Goal: Task Accomplishment & Management: Manage account settings

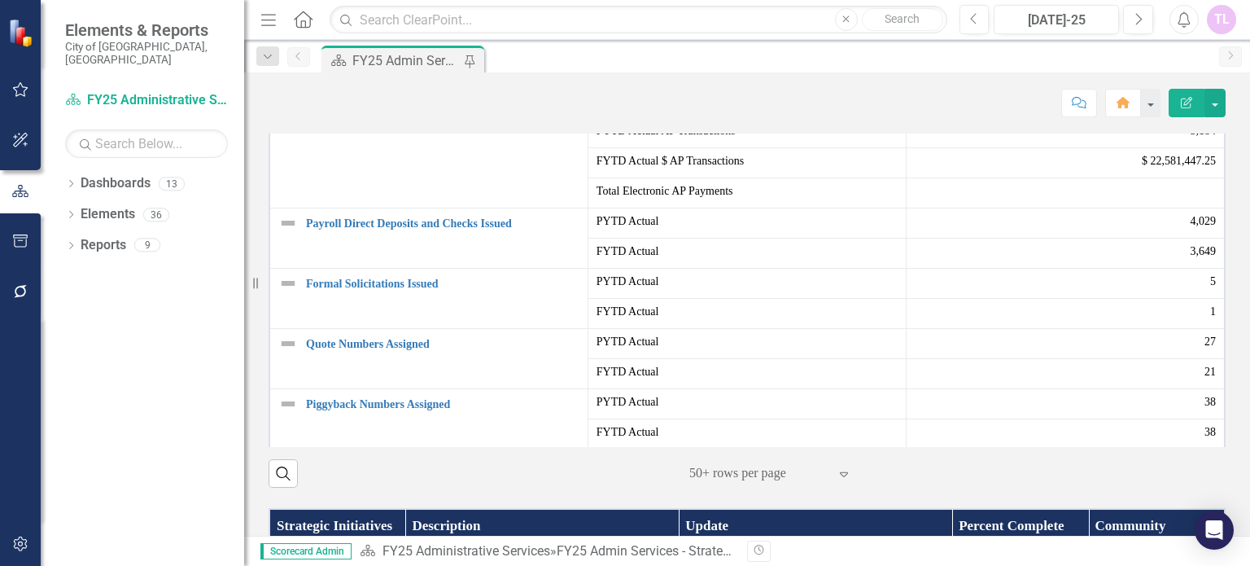
scroll to position [488, 0]
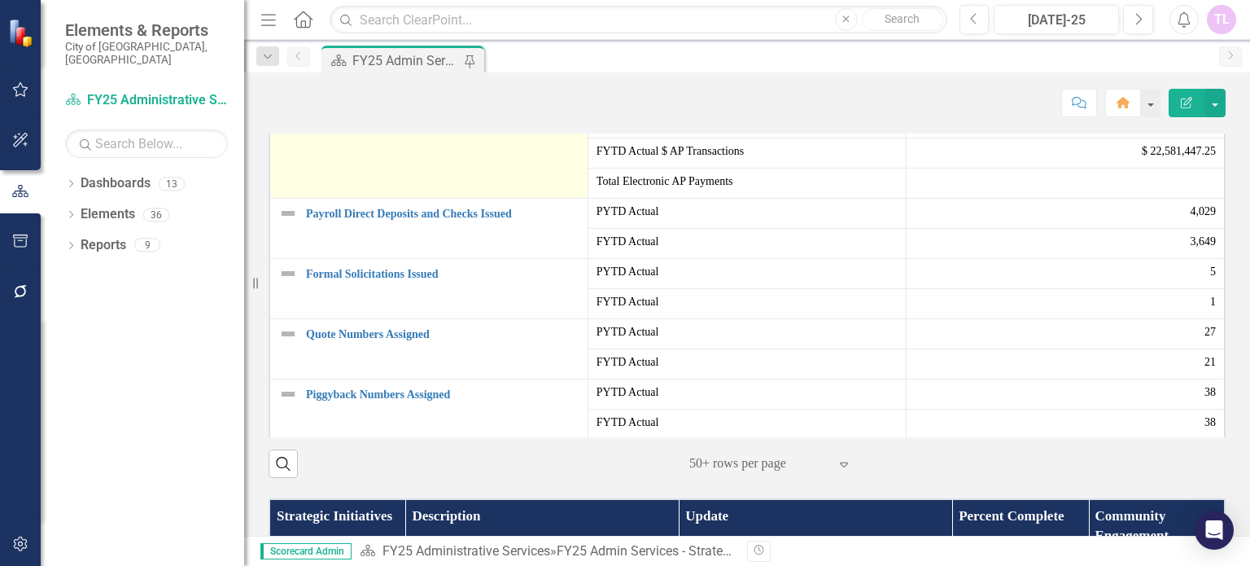
click at [360, 69] on link "Accounts Payable Transactions" at bounding box center [442, 63] width 273 height 12
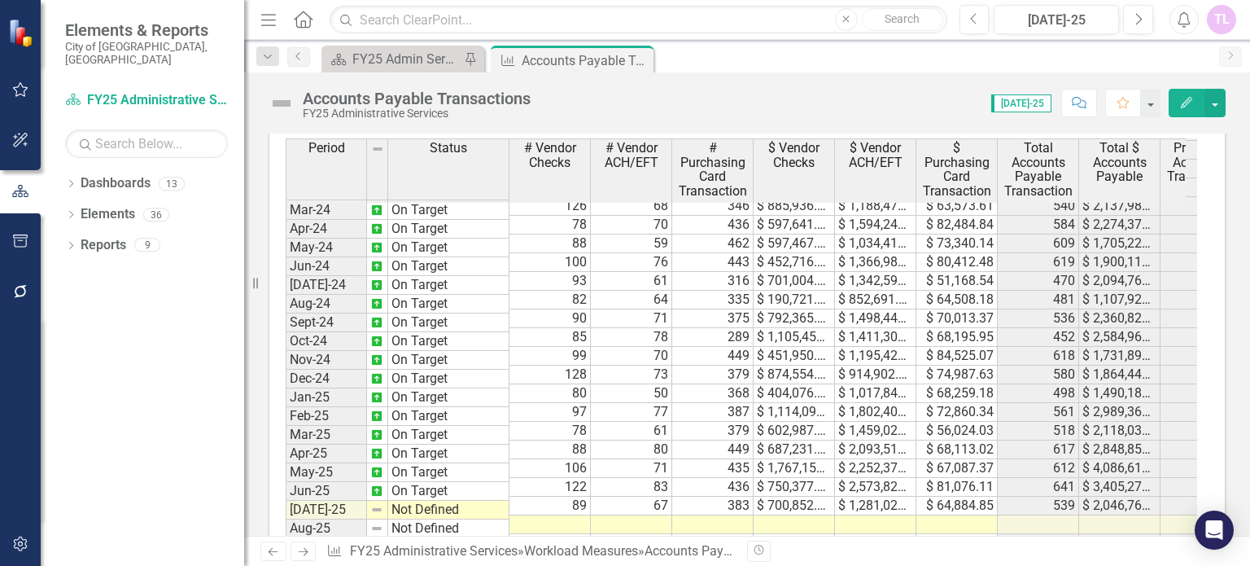
scroll to position [1612, 0]
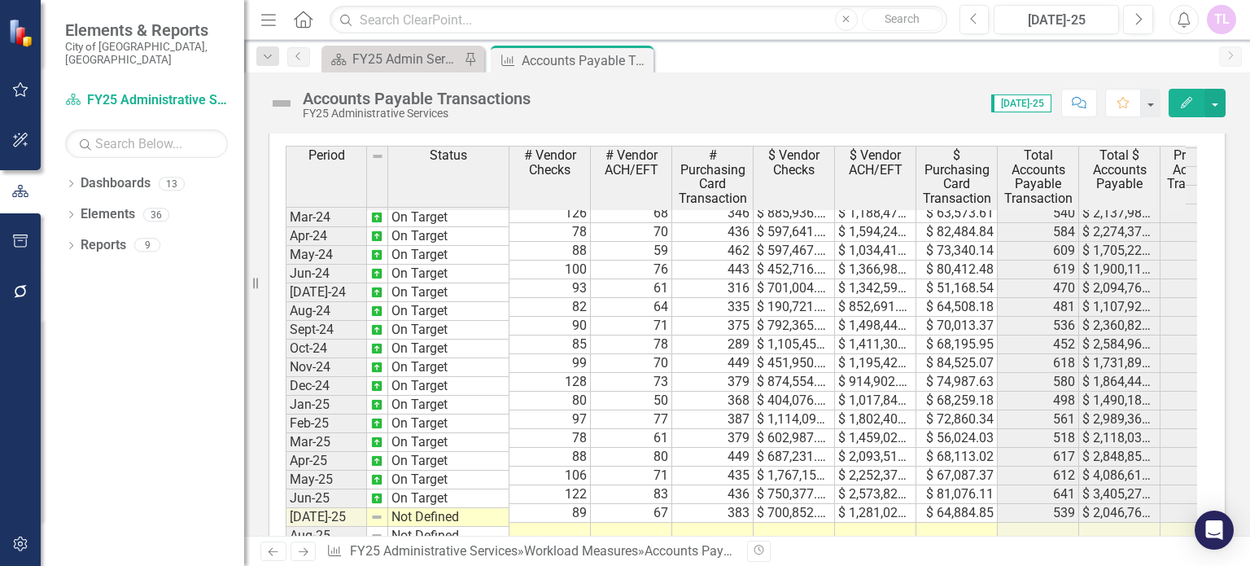
click at [550, 508] on tbody "Dec-22 On Target 97 61 342 $ 1,161,219.79 $ 963,042.73 $ 72,078.82 500 $ 2,196,…" at bounding box center [1008, 269] width 1444 height 656
click at [550, 522] on td at bounding box center [549, 531] width 81 height 19
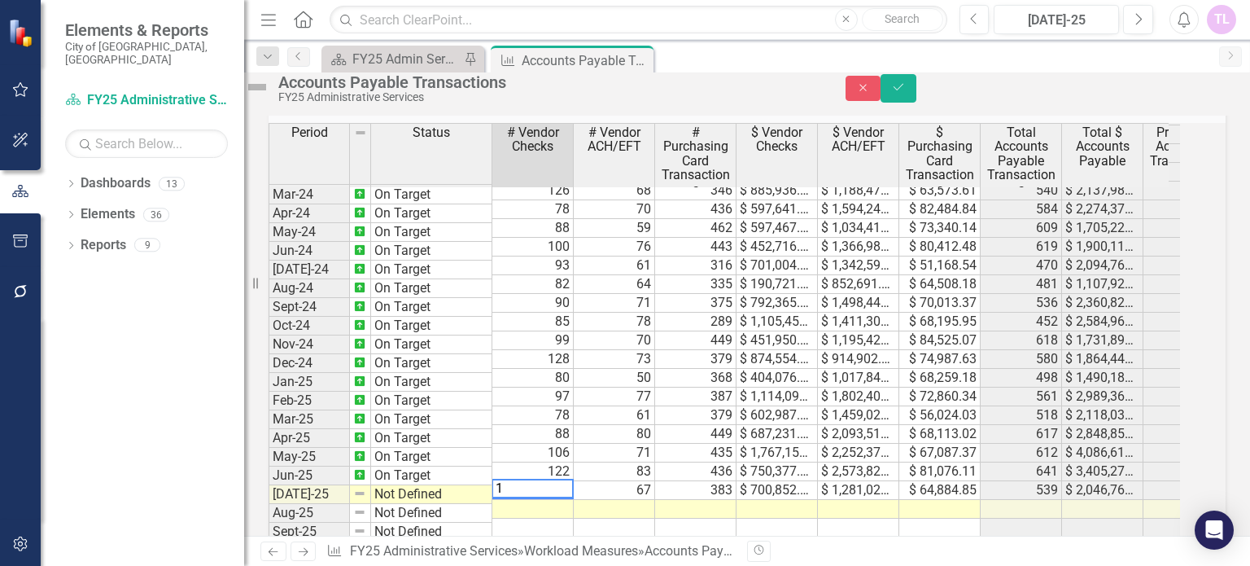
scroll to position [1618, 0]
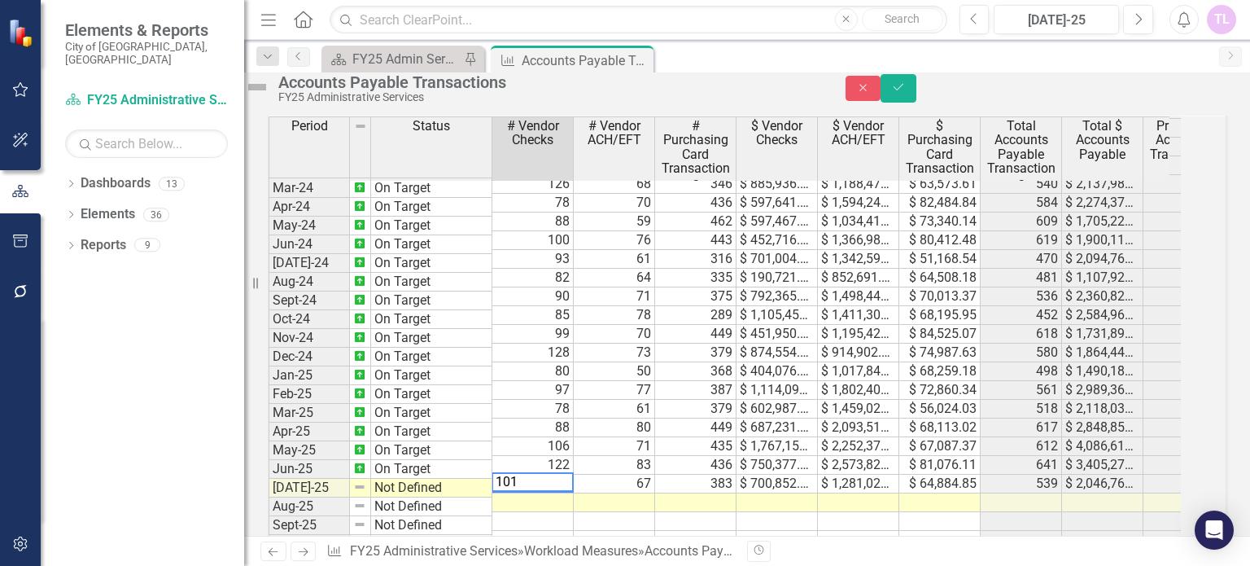
type textarea "101"
click at [649, 507] on td at bounding box center [614, 502] width 81 height 19
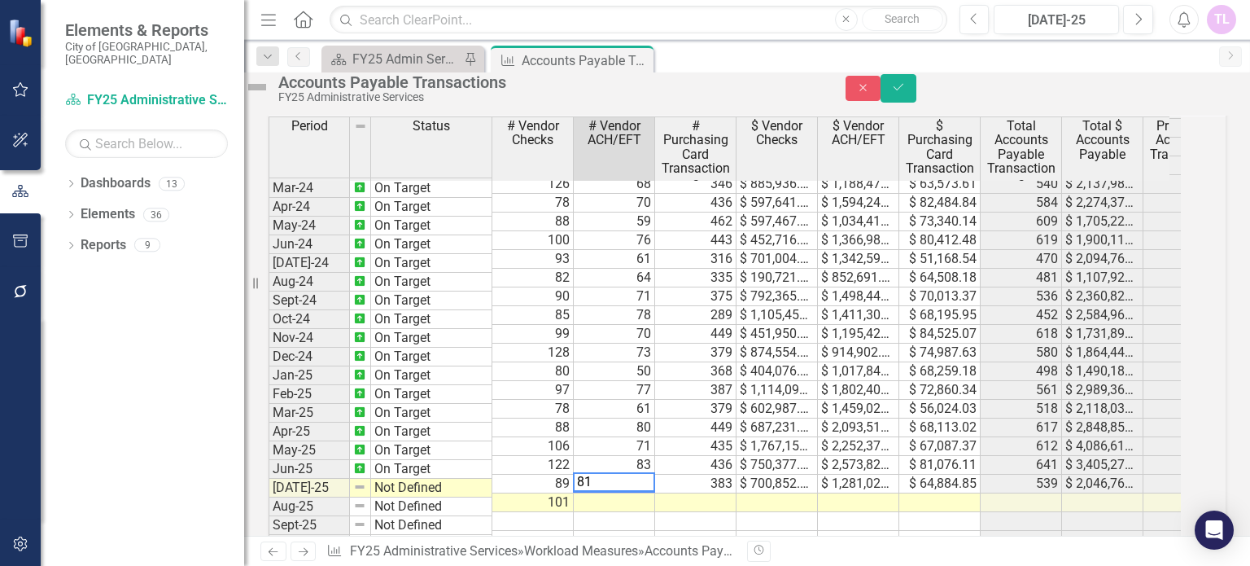
type textarea "81"
click at [720, 507] on td at bounding box center [695, 502] width 81 height 19
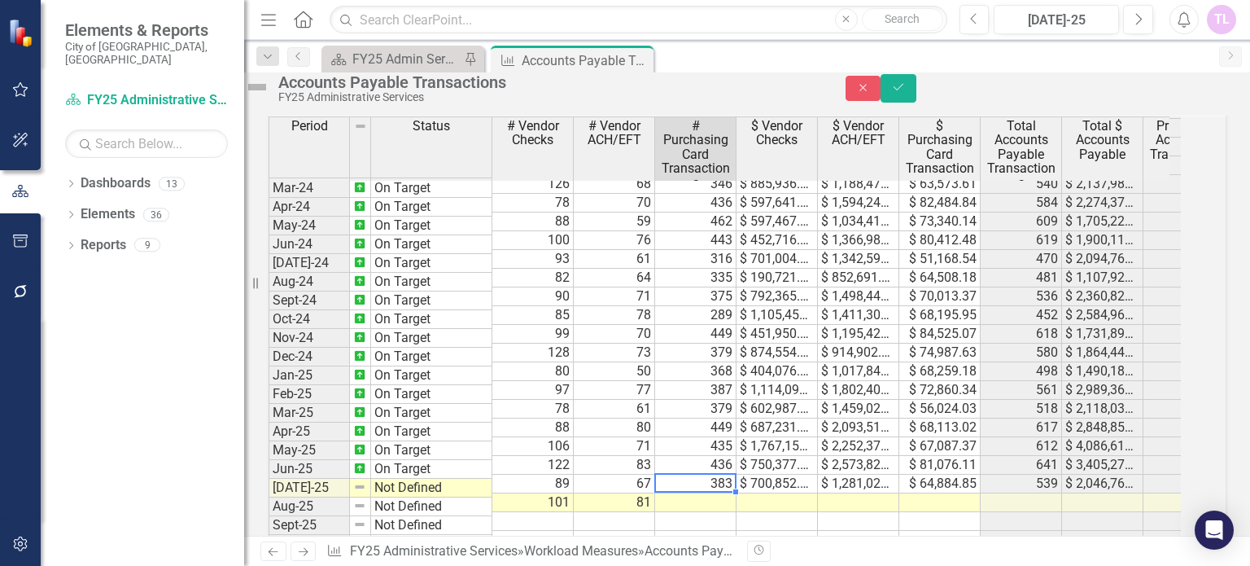
click at [720, 507] on td at bounding box center [695, 502] width 81 height 19
type textarea "382"
click at [775, 504] on td at bounding box center [776, 502] width 81 height 19
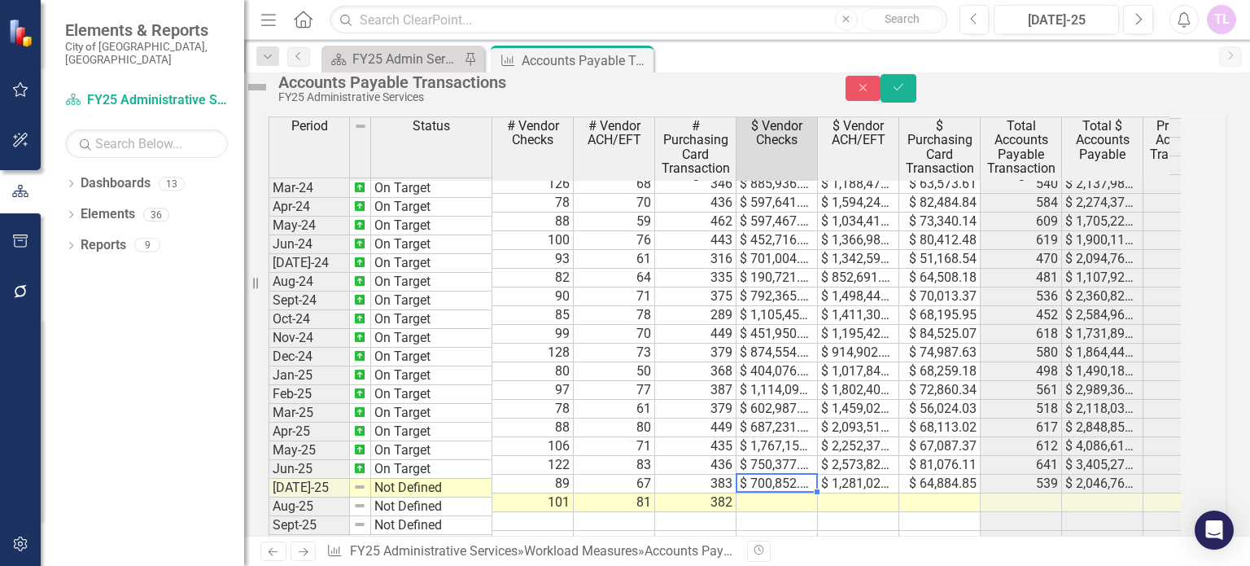
click at [775, 504] on td at bounding box center [776, 502] width 81 height 19
click at [876, 504] on td at bounding box center [858, 502] width 81 height 19
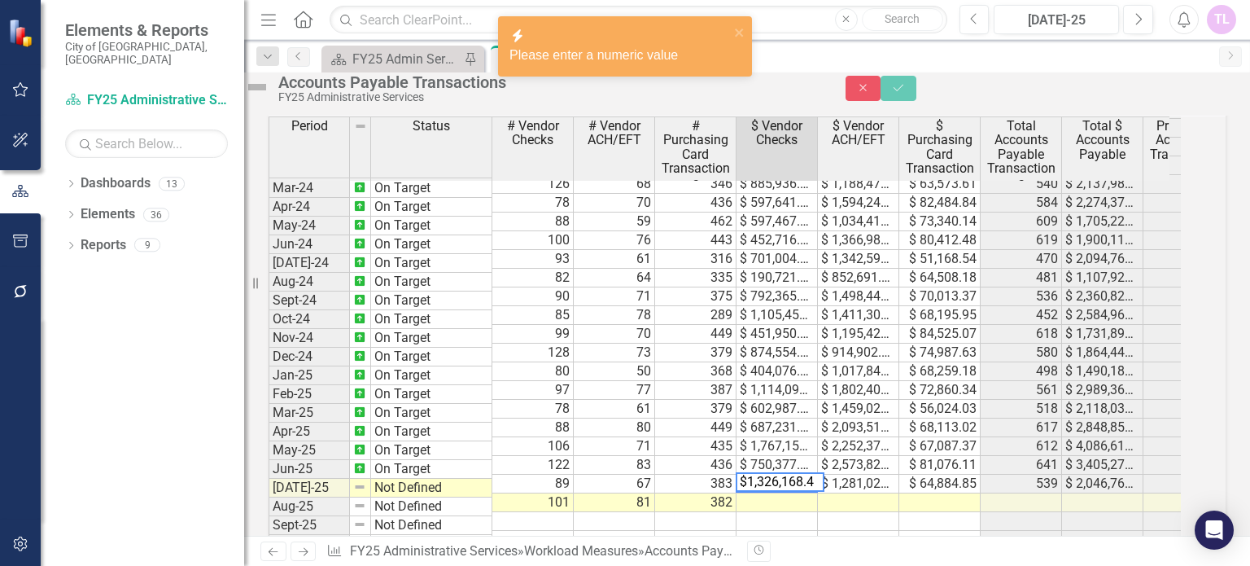
click at [773, 491] on textarea "$1,326,168.43" at bounding box center [780, 482] width 89 height 20
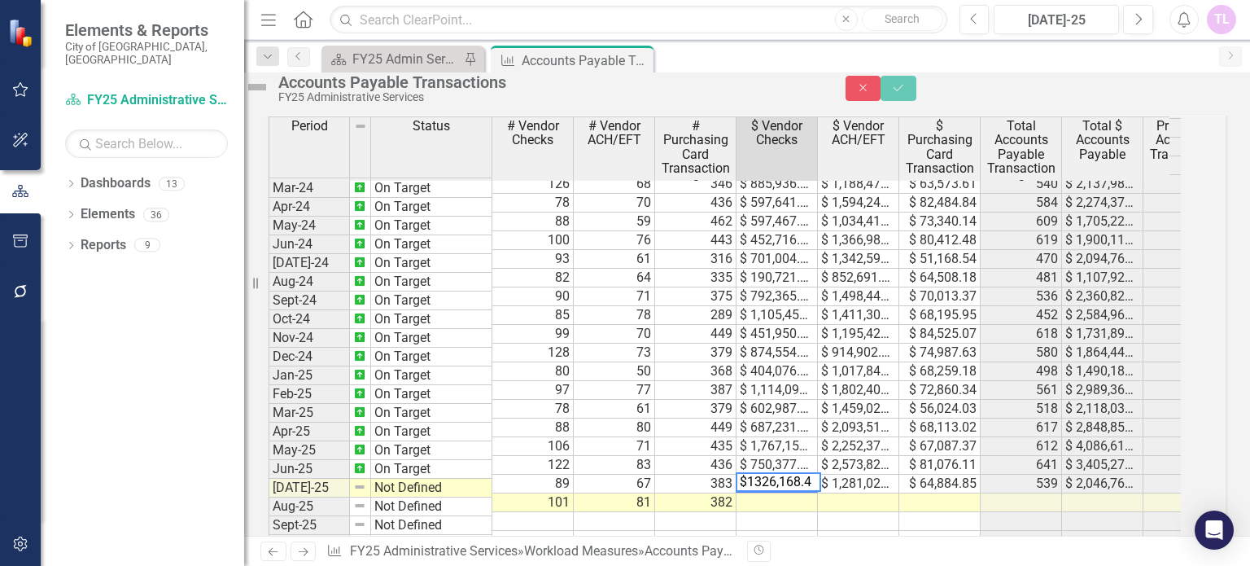
click at [795, 491] on textarea "$1326,168.43" at bounding box center [778, 482] width 85 height 20
click at [920, 501] on td at bounding box center [939, 502] width 81 height 19
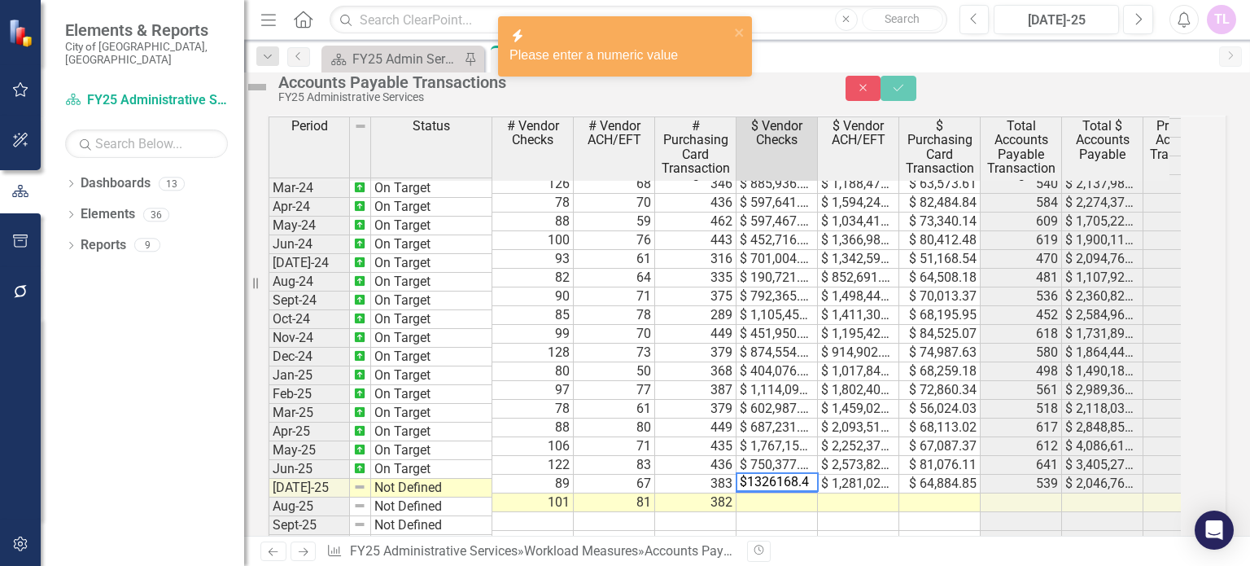
click at [882, 508] on td at bounding box center [858, 502] width 81 height 19
click at [884, 508] on td at bounding box center [858, 502] width 81 height 19
click at [760, 531] on td at bounding box center [776, 521] width 81 height 19
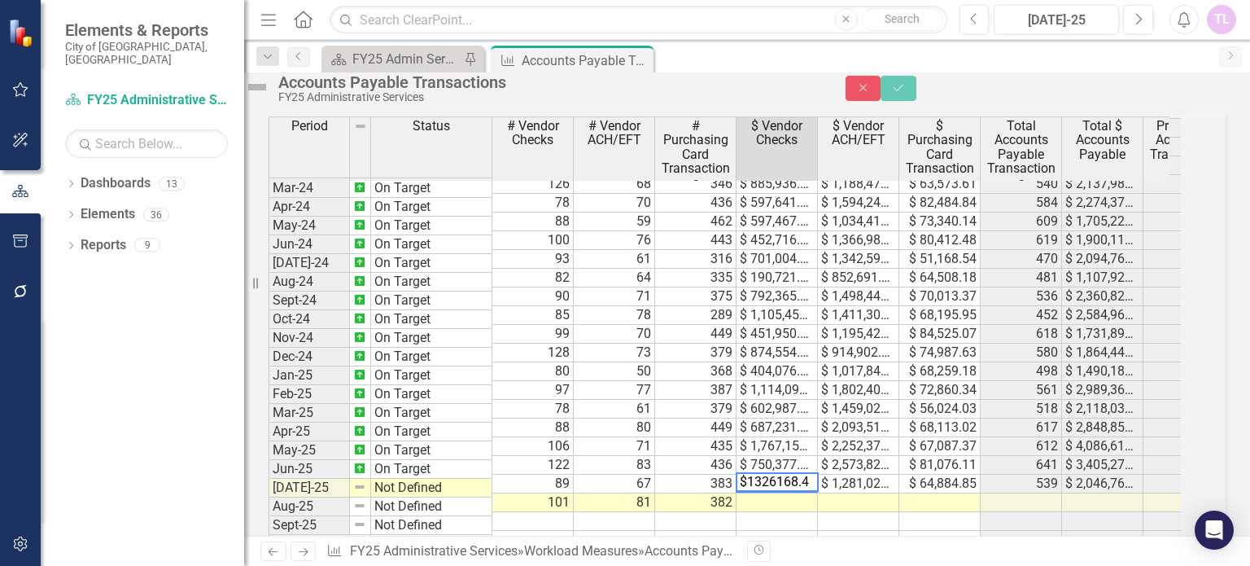
click at [762, 491] on textarea "$1326168.43" at bounding box center [777, 482] width 83 height 20
type textarea "1326168.43"
click at [863, 511] on td at bounding box center [858, 502] width 81 height 19
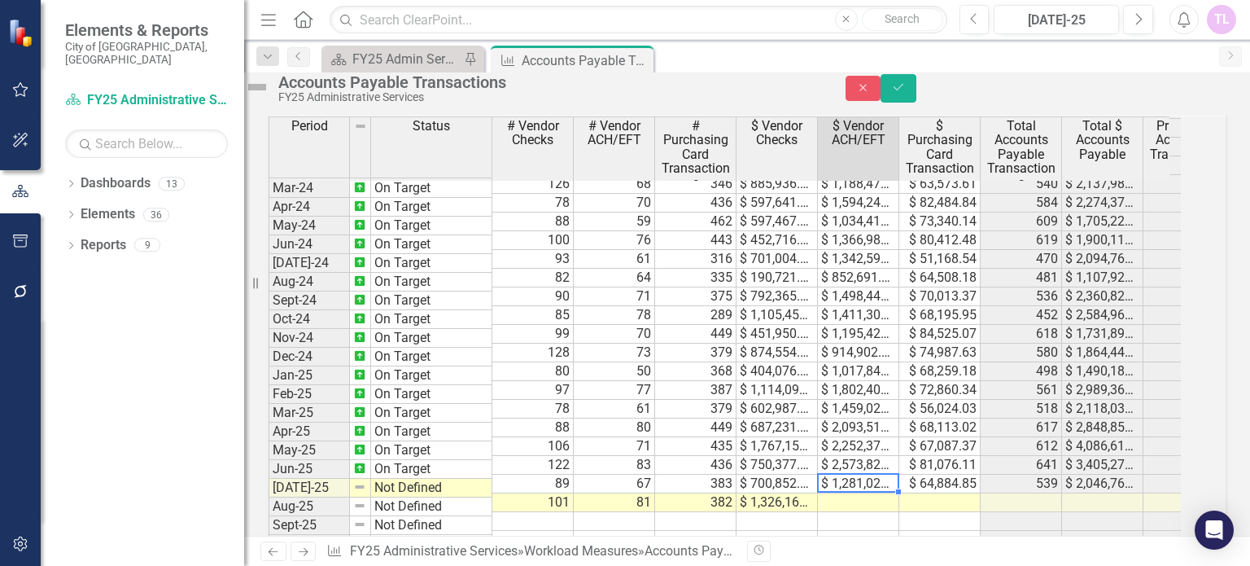
click at [869, 507] on td at bounding box center [858, 502] width 81 height 19
type textarea "1414426.09"
click at [967, 509] on td at bounding box center [939, 502] width 81 height 19
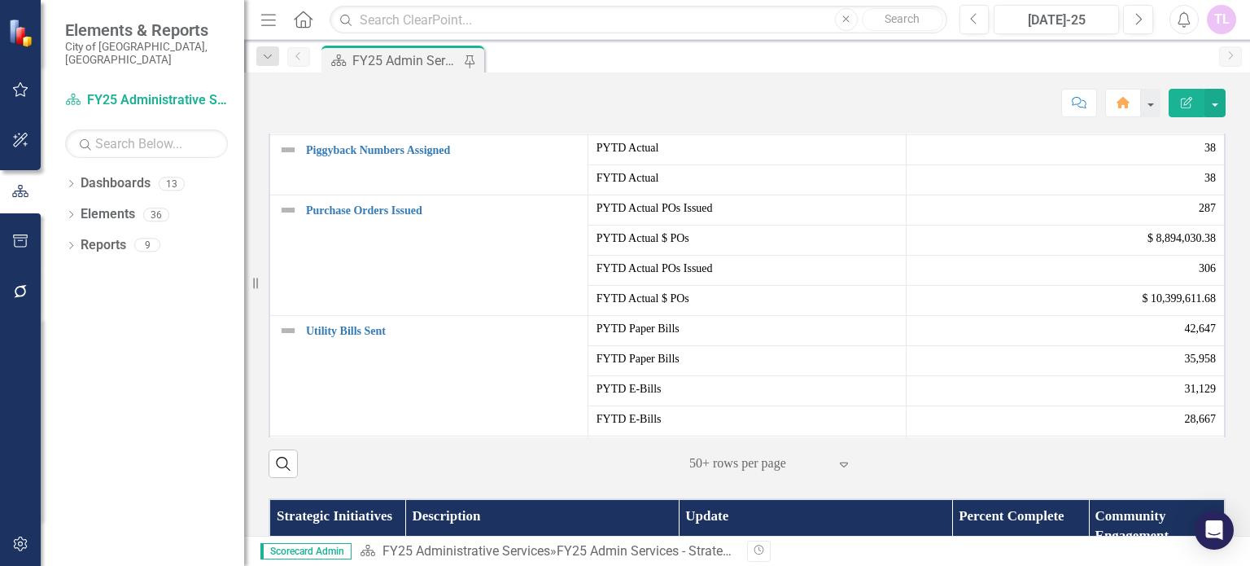
scroll to position [163, 0]
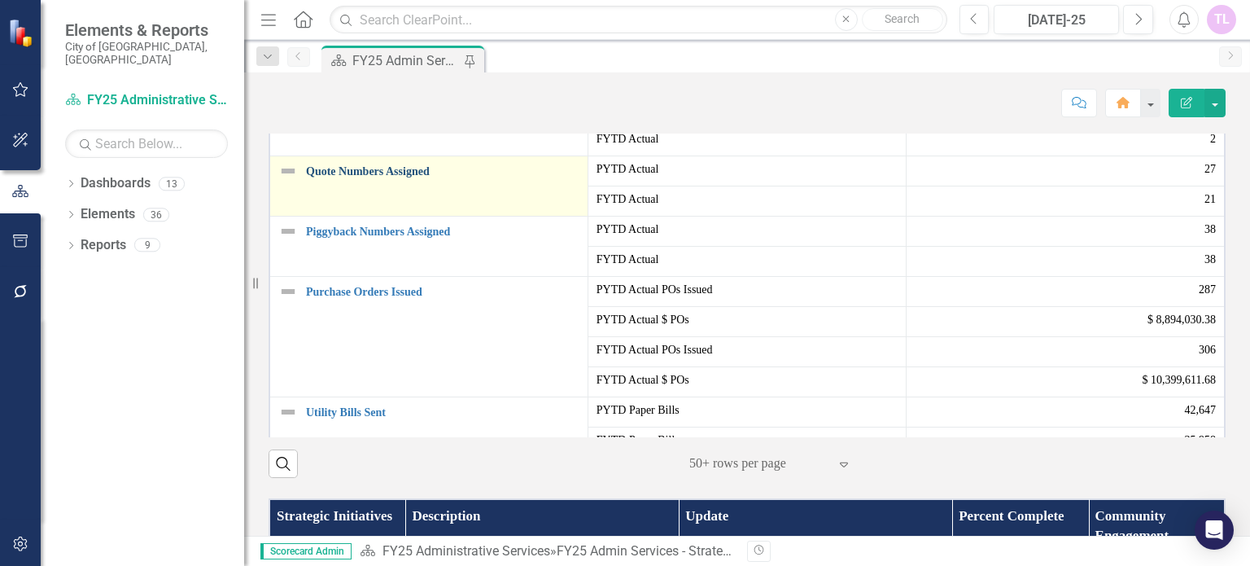
click at [387, 177] on link "Quote Numbers Assigned" at bounding box center [442, 171] width 273 height 12
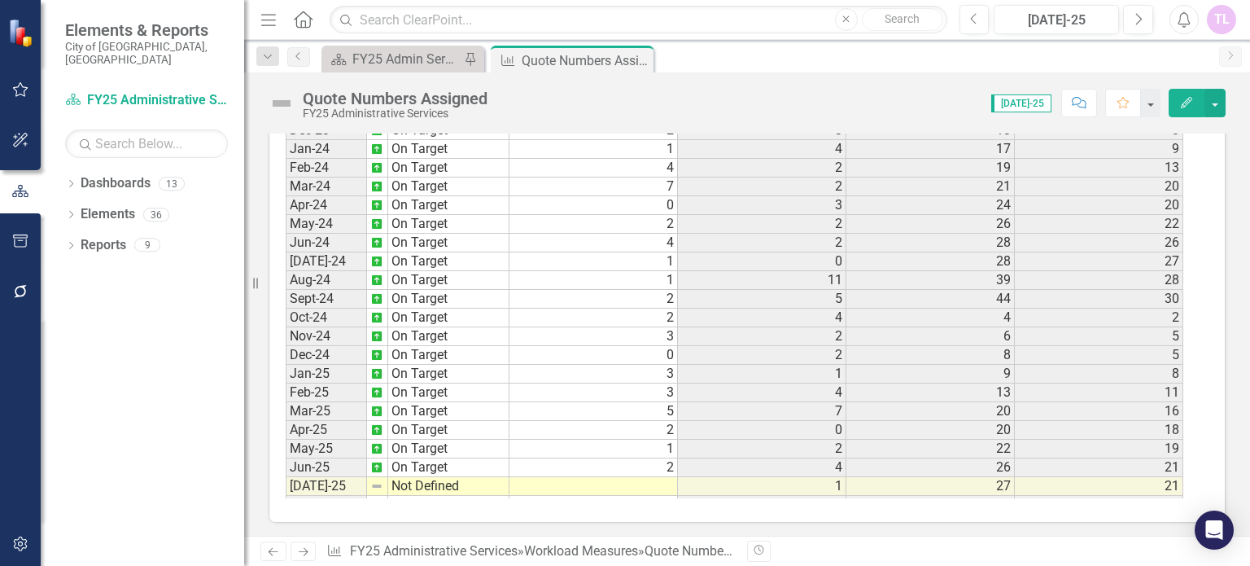
scroll to position [542, 0]
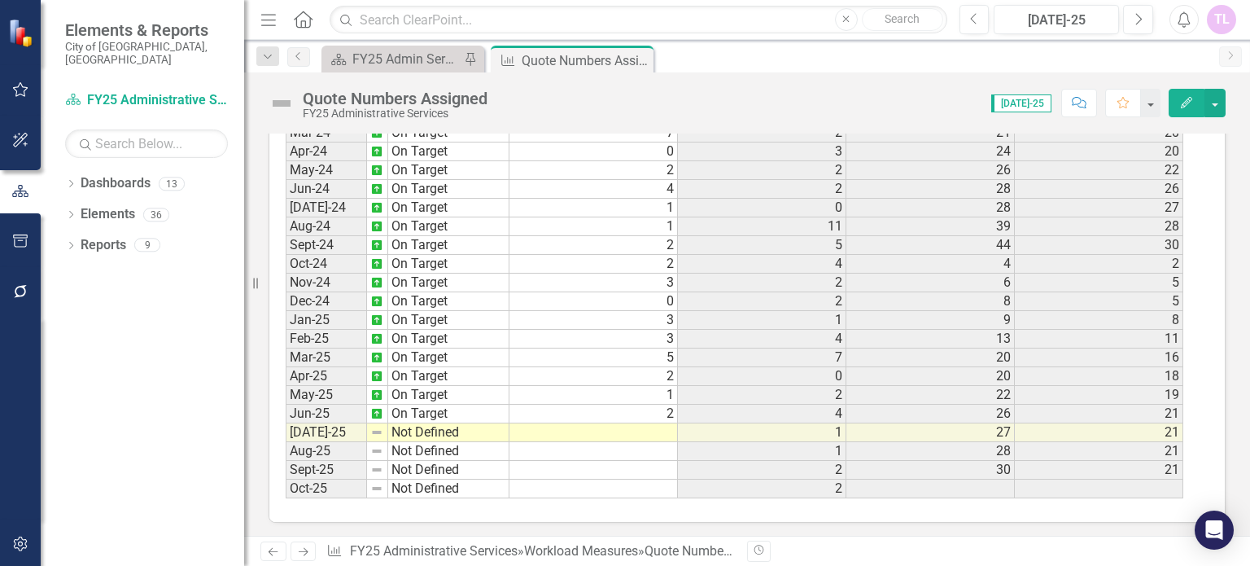
click at [670, 422] on tbody "Dec-22 On Target 3 2 18 [DATE]-23 On Target 4 4 22 [DATE]-23 On Target 2 8 30 […" at bounding box center [735, 170] width 898 height 656
click at [670, 423] on td at bounding box center [593, 432] width 168 height 19
click at [661, 423] on td at bounding box center [593, 432] width 168 height 19
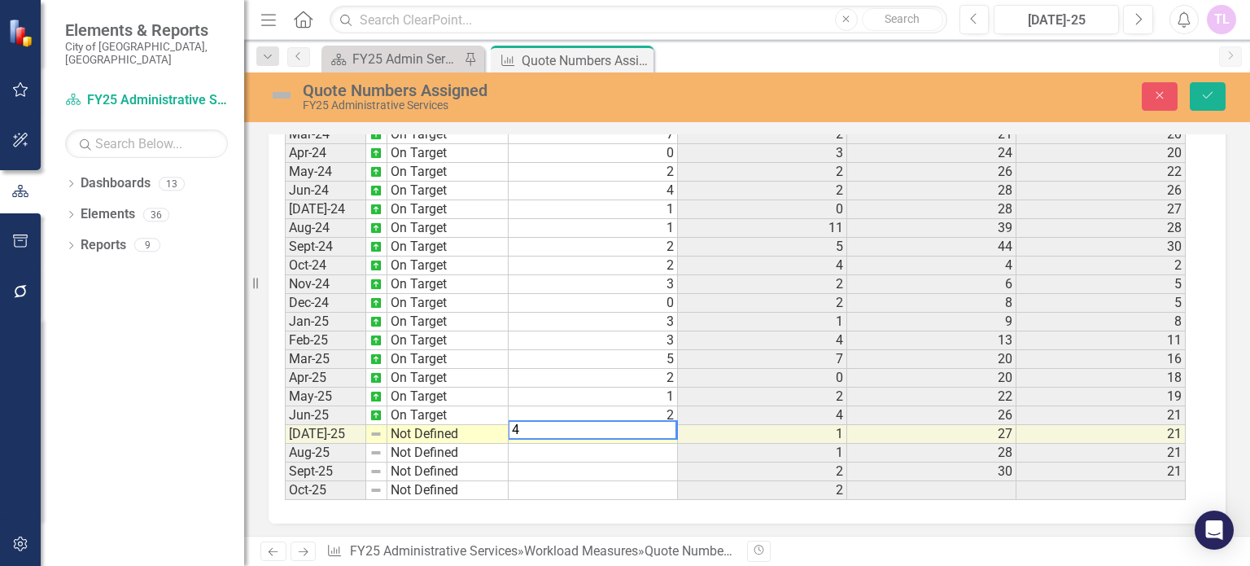
type textarea "4"
click at [451, 425] on td "Not Defined" at bounding box center [447, 434] width 121 height 19
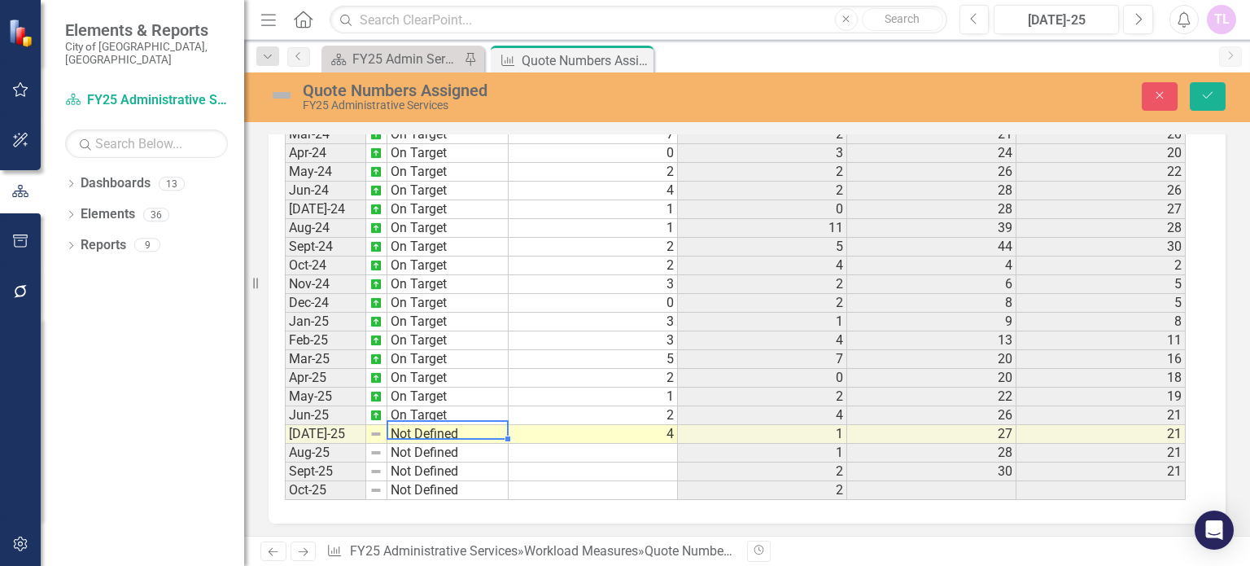
click at [451, 425] on td "Not Defined" at bounding box center [447, 434] width 121 height 19
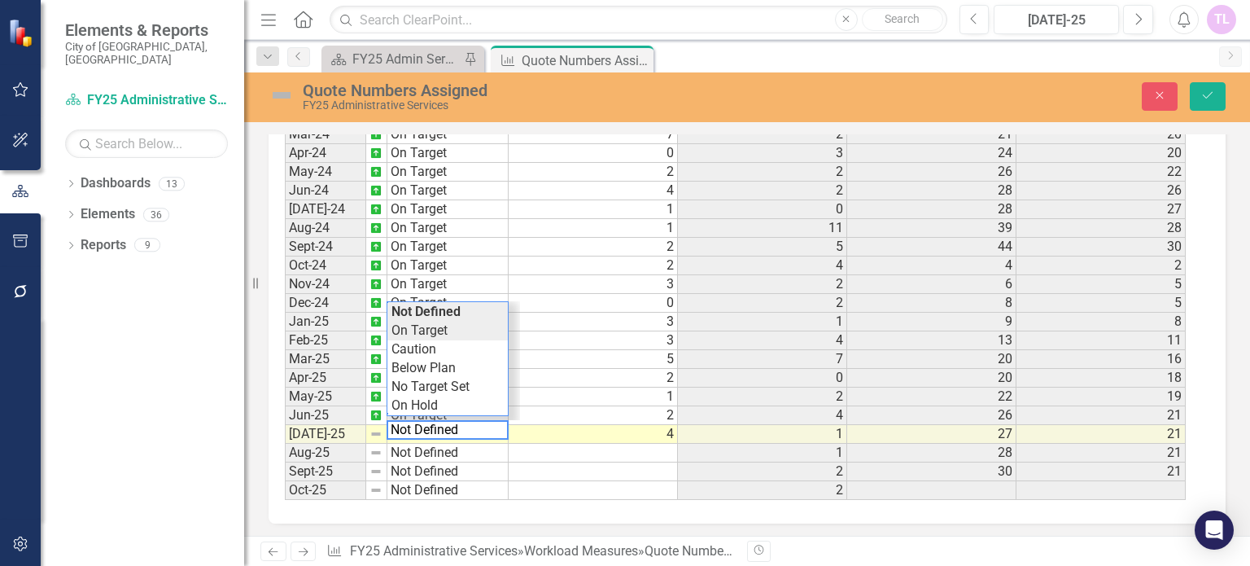
type textarea "On Target"
click at [427, 328] on div "Period Status Quote Numbers Assigned Prior Year Actual PYTD Actual FYTD Actual …" at bounding box center [741, 301] width 912 height 395
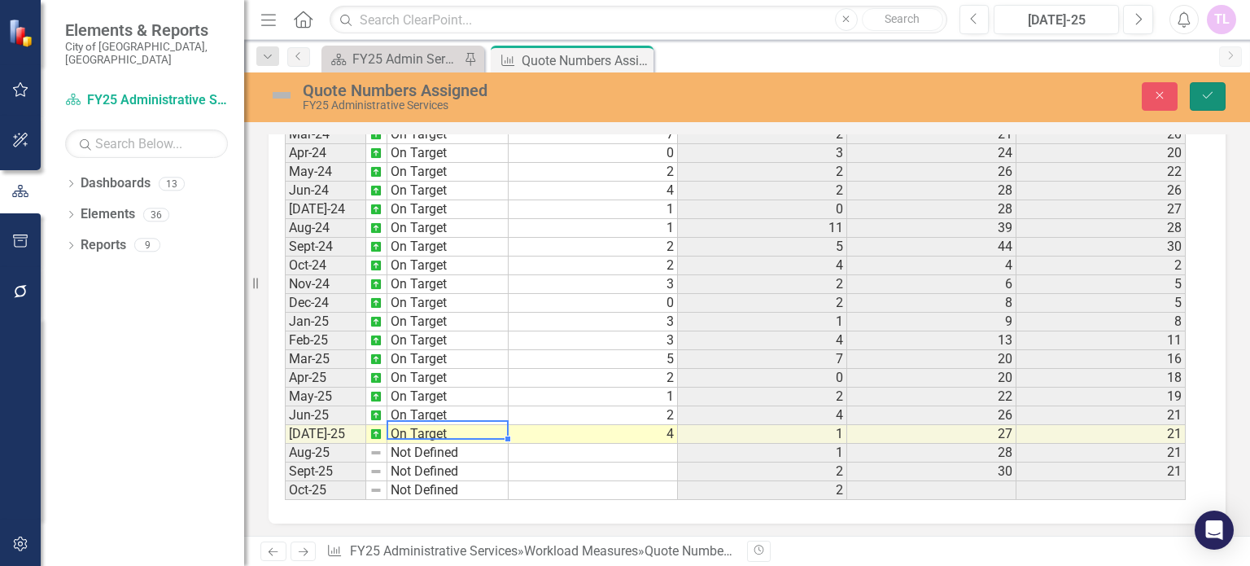
click at [1212, 92] on icon "submit" at bounding box center [1208, 95] width 10 height 7
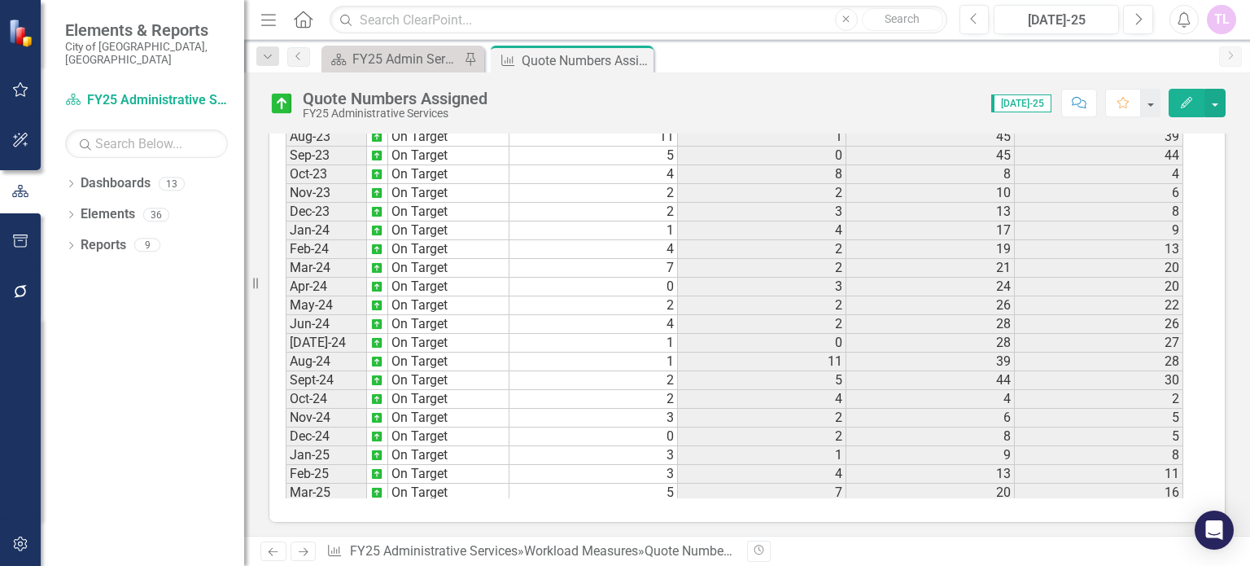
scroll to position [542, 0]
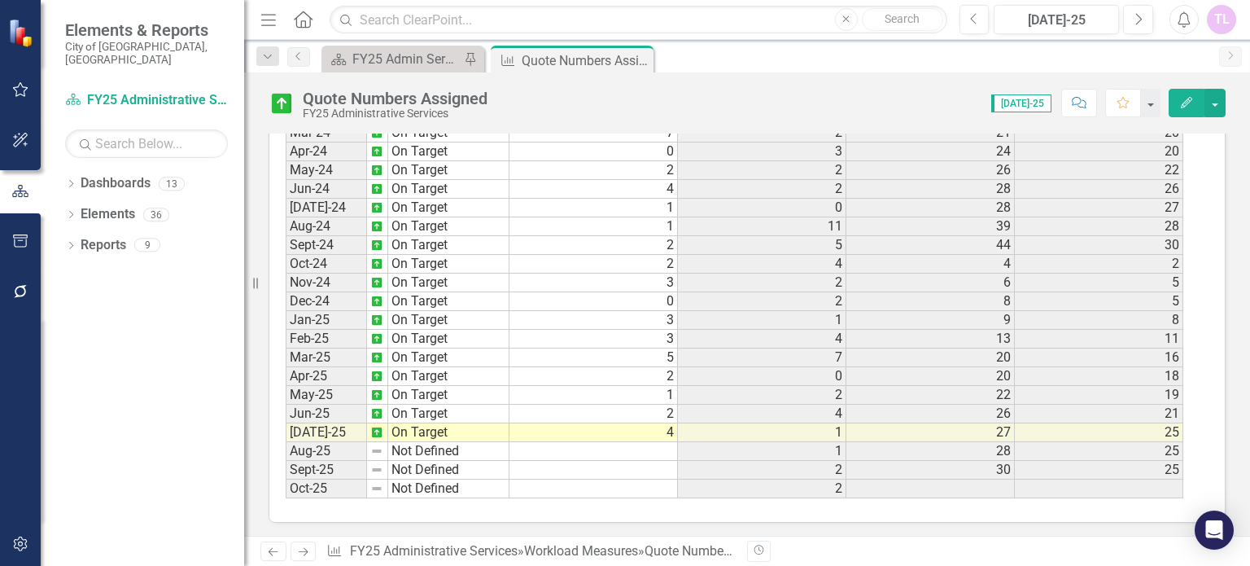
drag, startPoint x: 638, startPoint y: 58, endPoint x: 535, endPoint y: 60, distance: 103.4
click at [0, 0] on icon "Close" at bounding box center [0, 0] width 0 height 0
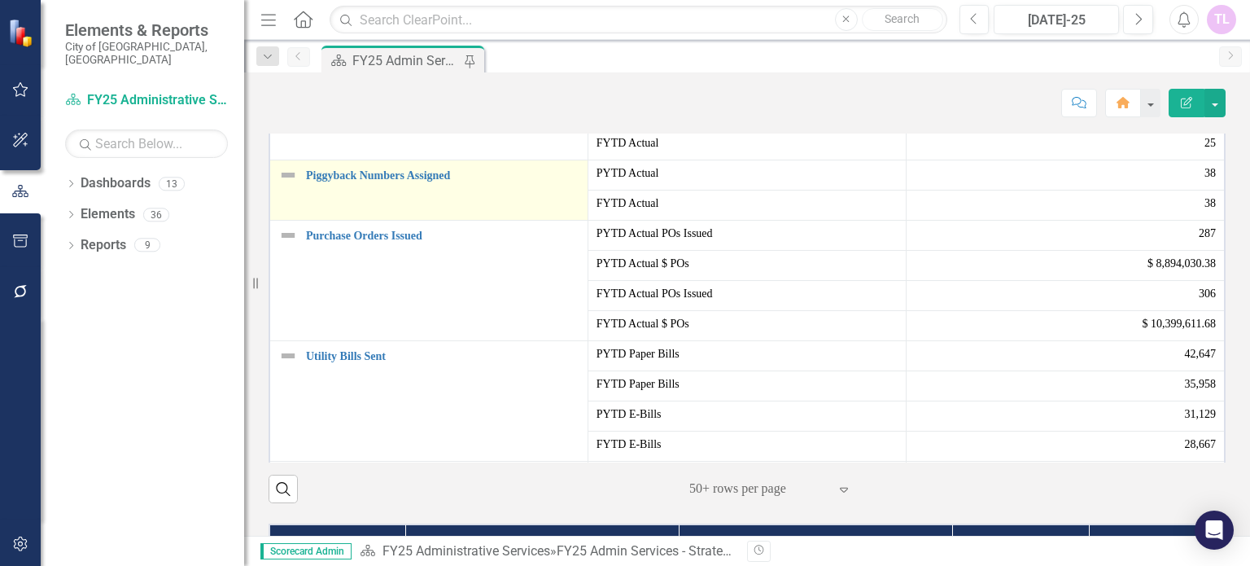
scroll to position [488, 0]
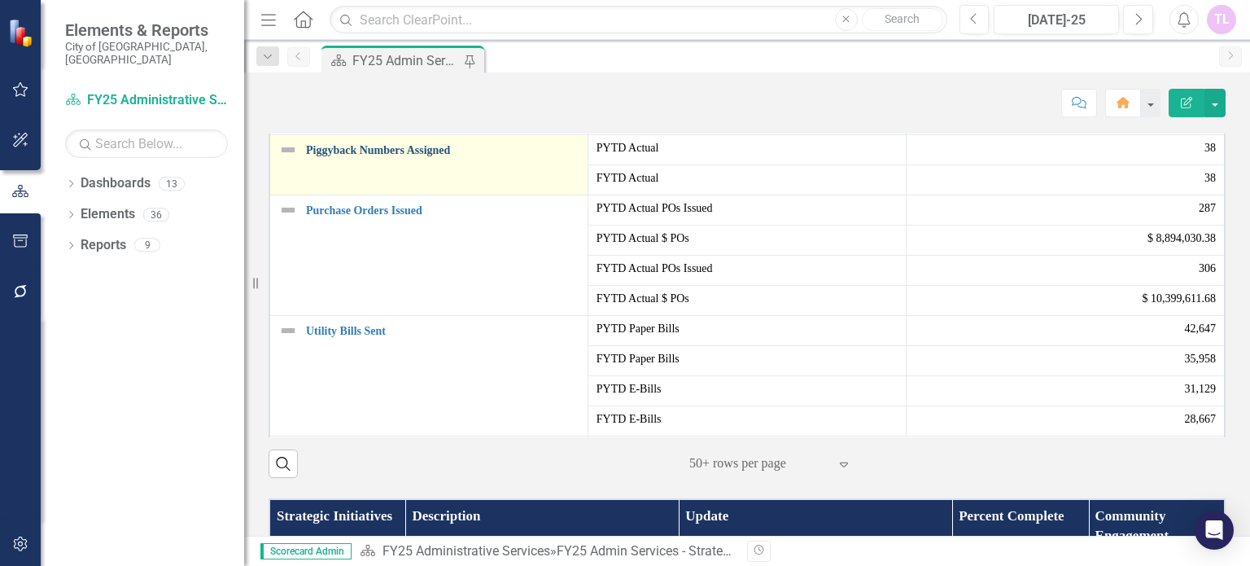
click at [360, 156] on link "Piggyback Numbers Assigned" at bounding box center [442, 150] width 273 height 12
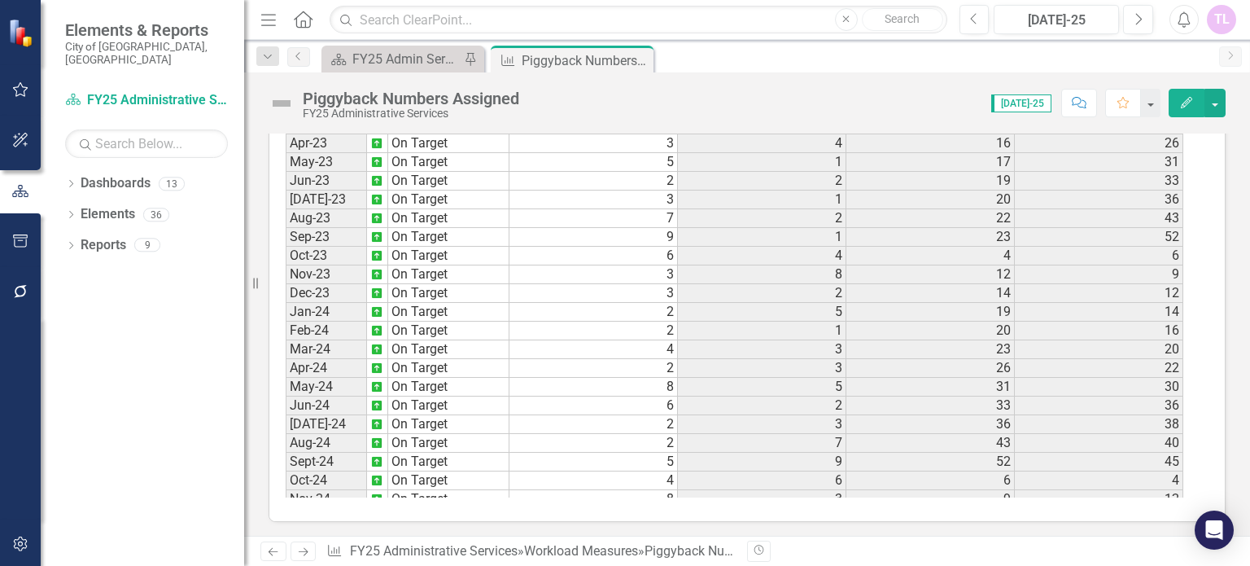
scroll to position [488, 0]
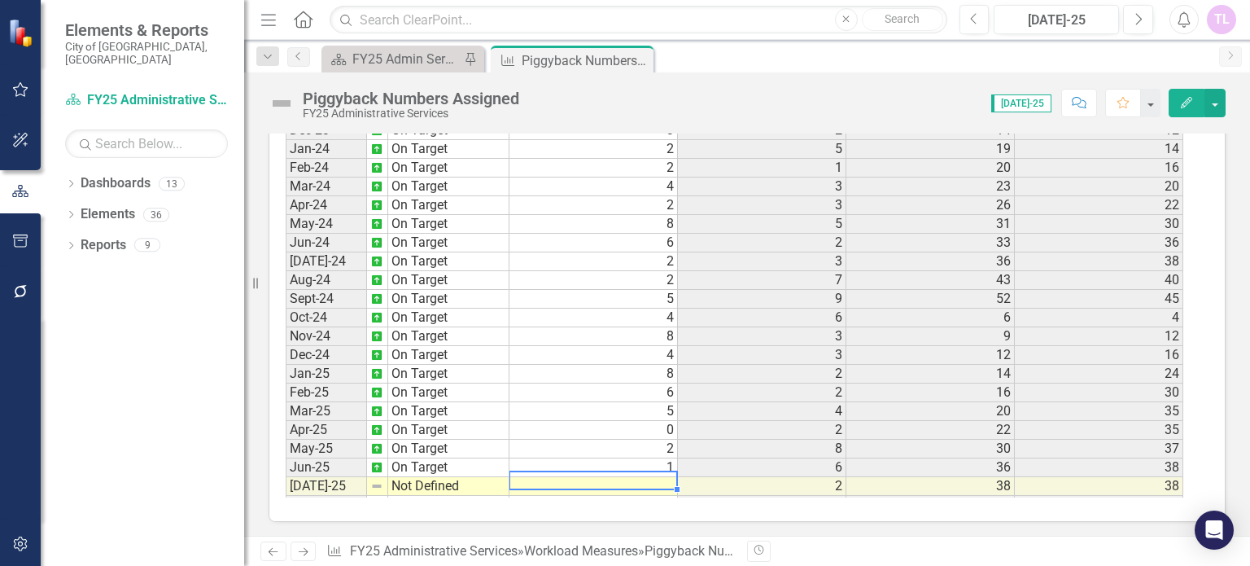
click at [656, 478] on td at bounding box center [593, 486] width 168 height 19
click at [657, 478] on td at bounding box center [593, 486] width 168 height 19
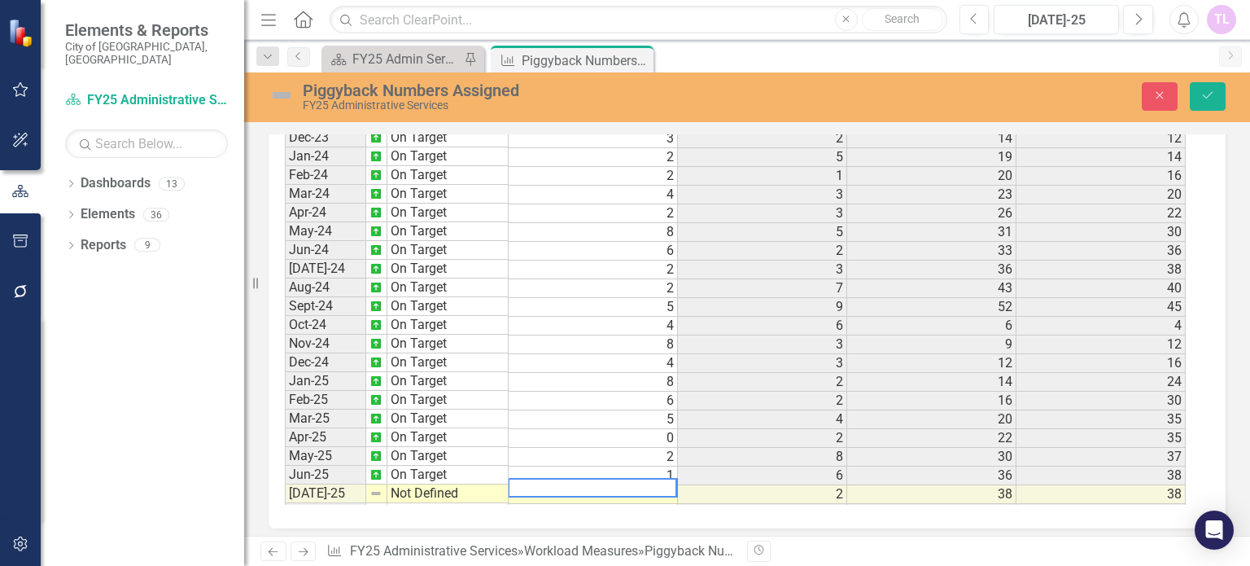
scroll to position [1022, 0]
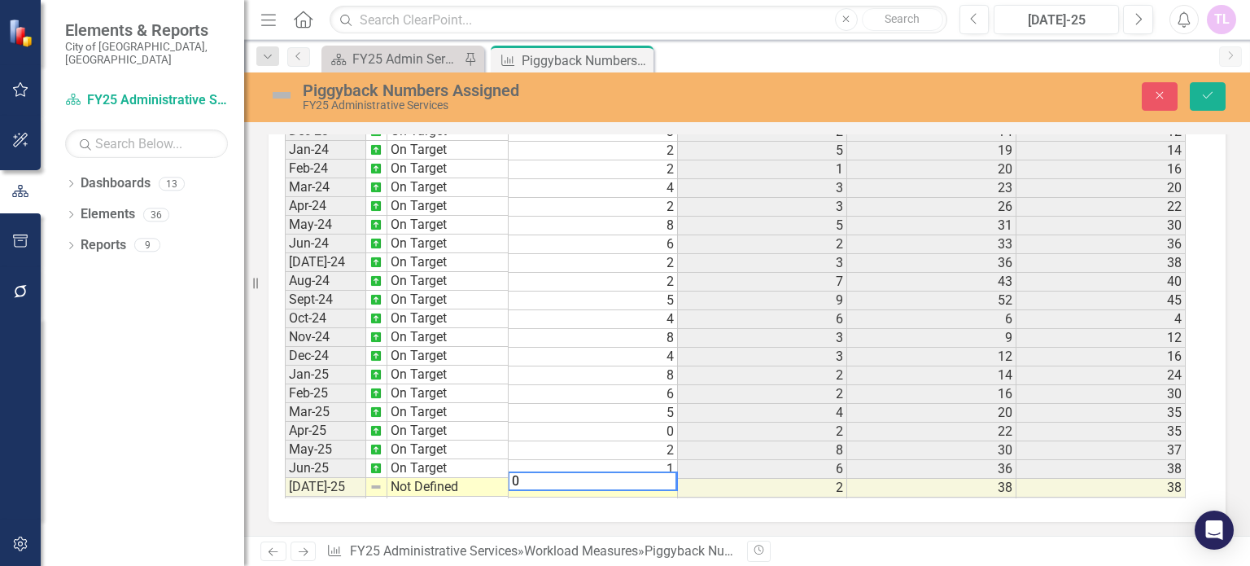
type textarea "0"
click at [439, 480] on td "Not Defined" at bounding box center [447, 487] width 121 height 19
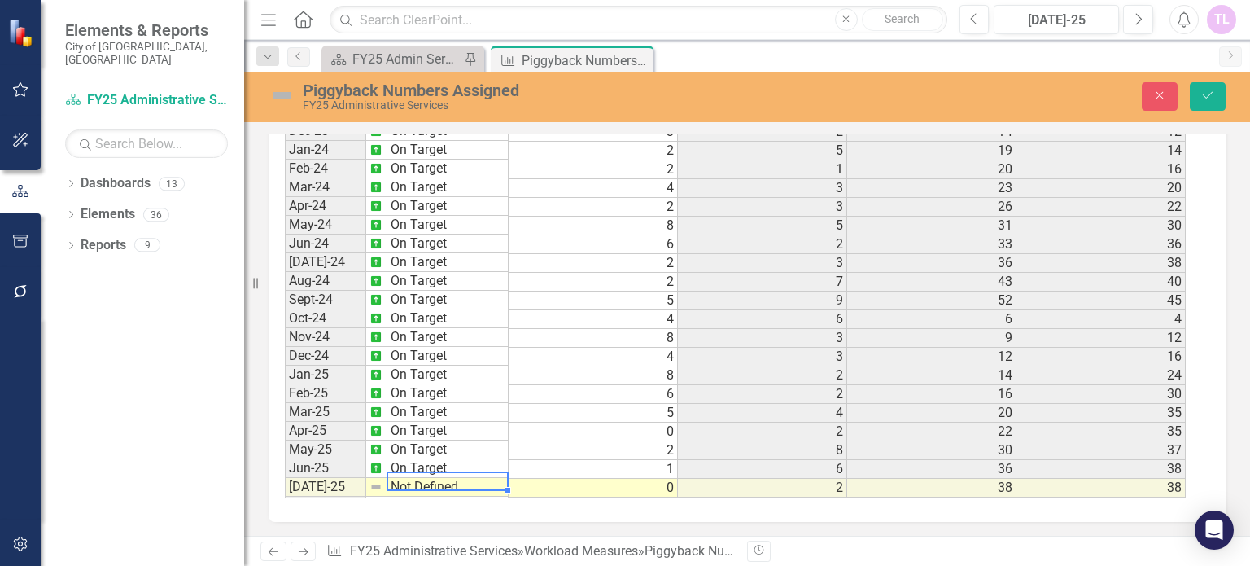
click at [439, 480] on td "Not Defined" at bounding box center [447, 487] width 121 height 19
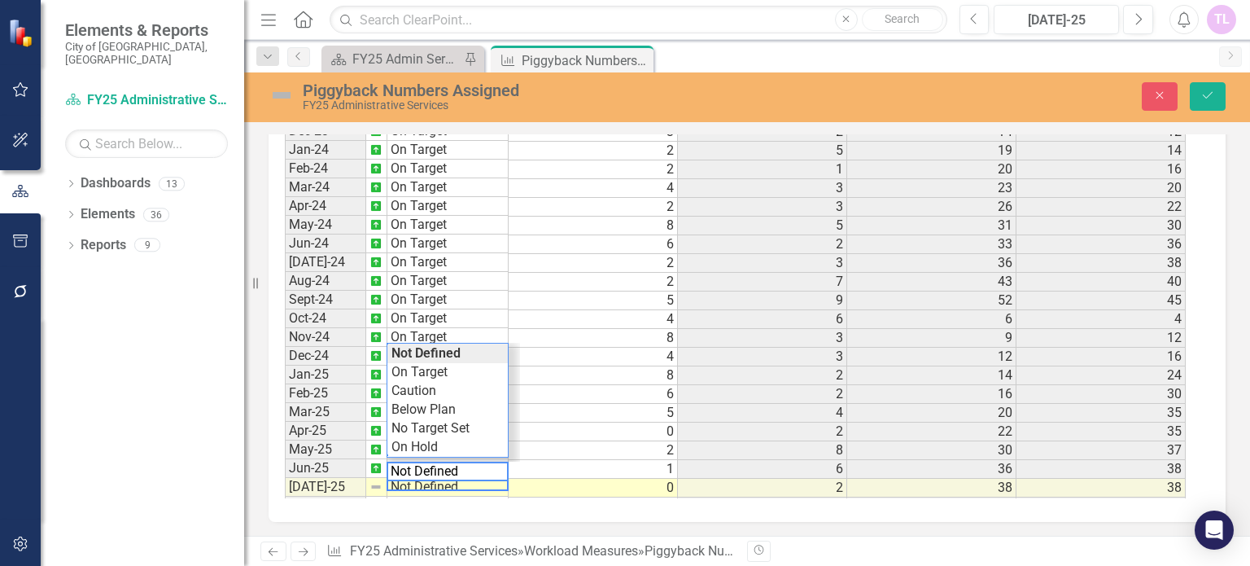
scroll to position [498, 0]
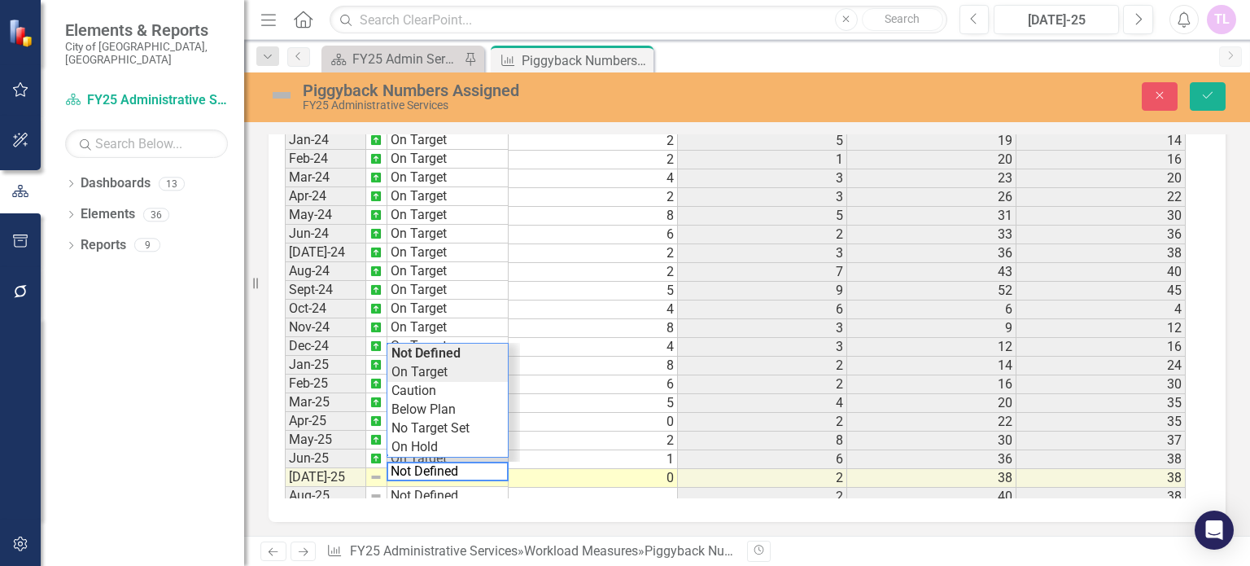
type textarea "On Target"
click at [433, 373] on div "Period Status Piggyback Numbers Assigned Prior Year Actual PYTD Actual FYTD Act…" at bounding box center [741, 294] width 912 height 408
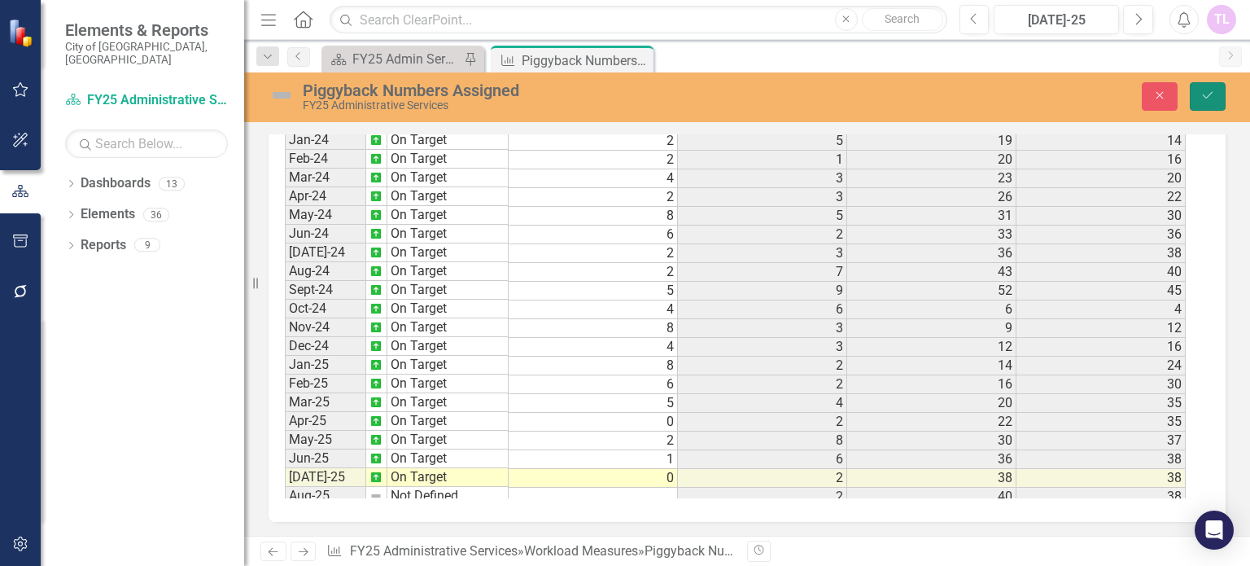
click at [1211, 91] on icon "Save" at bounding box center [1207, 95] width 15 height 11
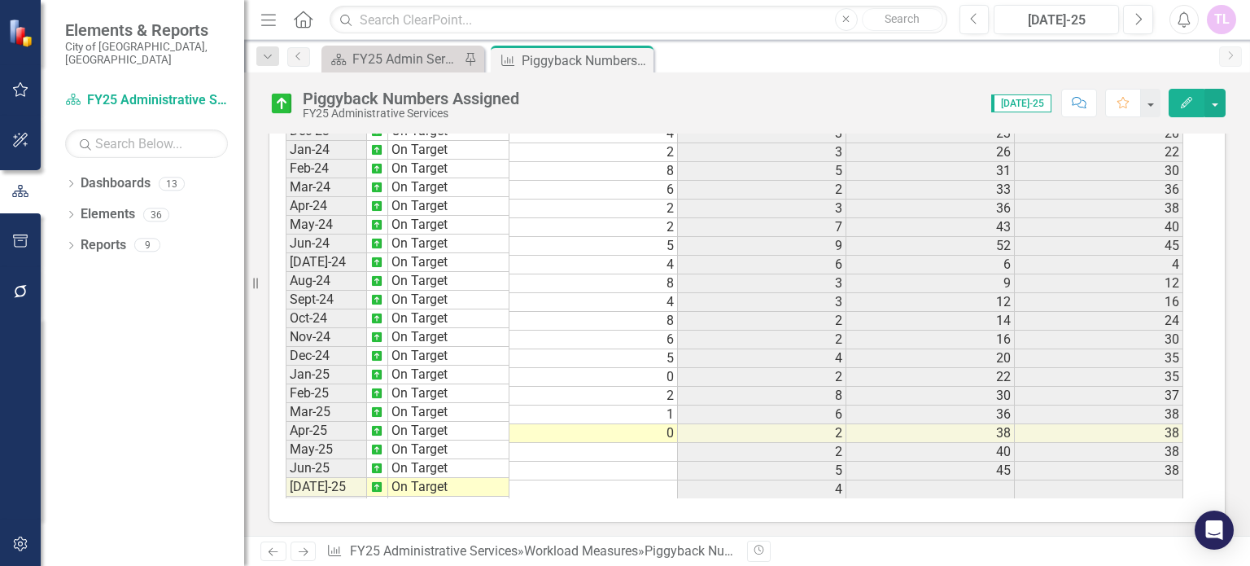
scroll to position [542, 0]
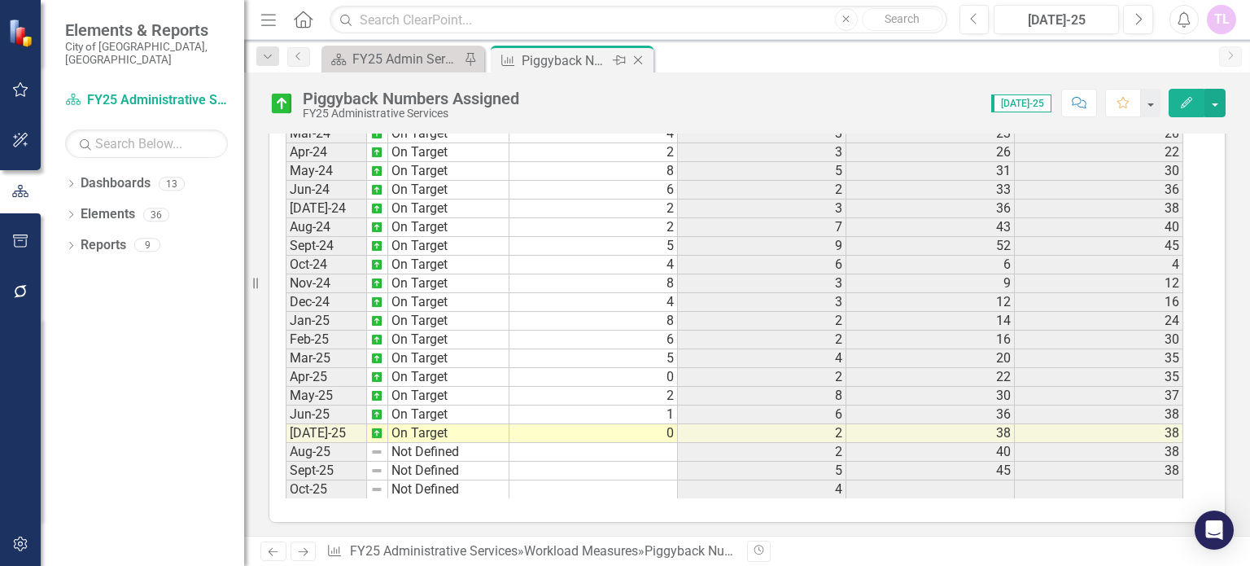
click at [638, 58] on icon "Close" at bounding box center [638, 60] width 16 height 13
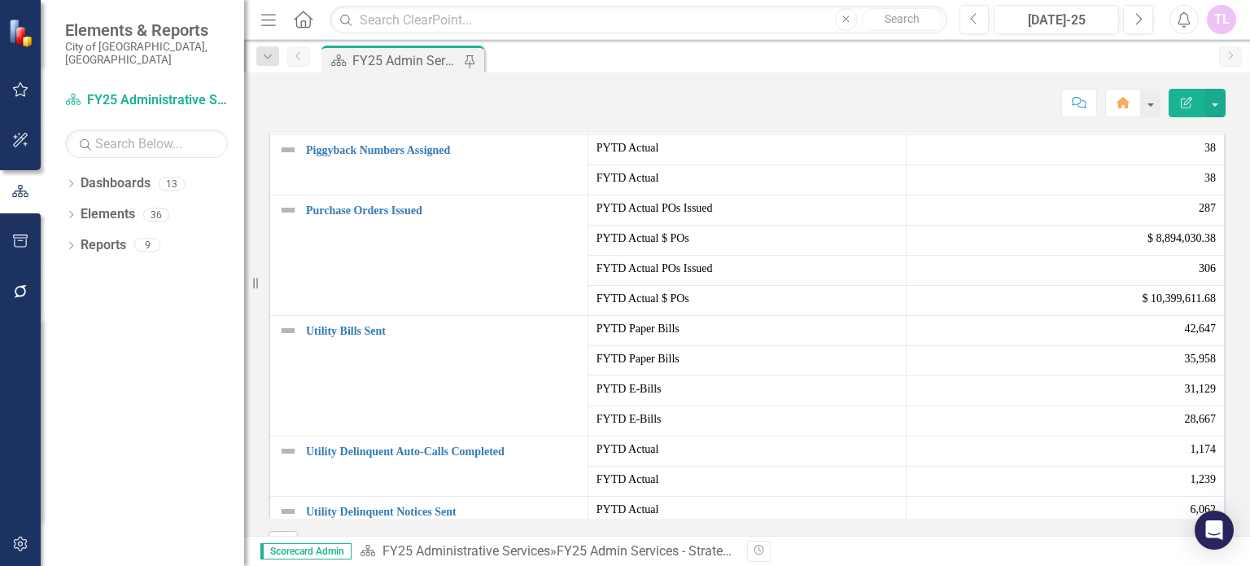
scroll to position [244, 0]
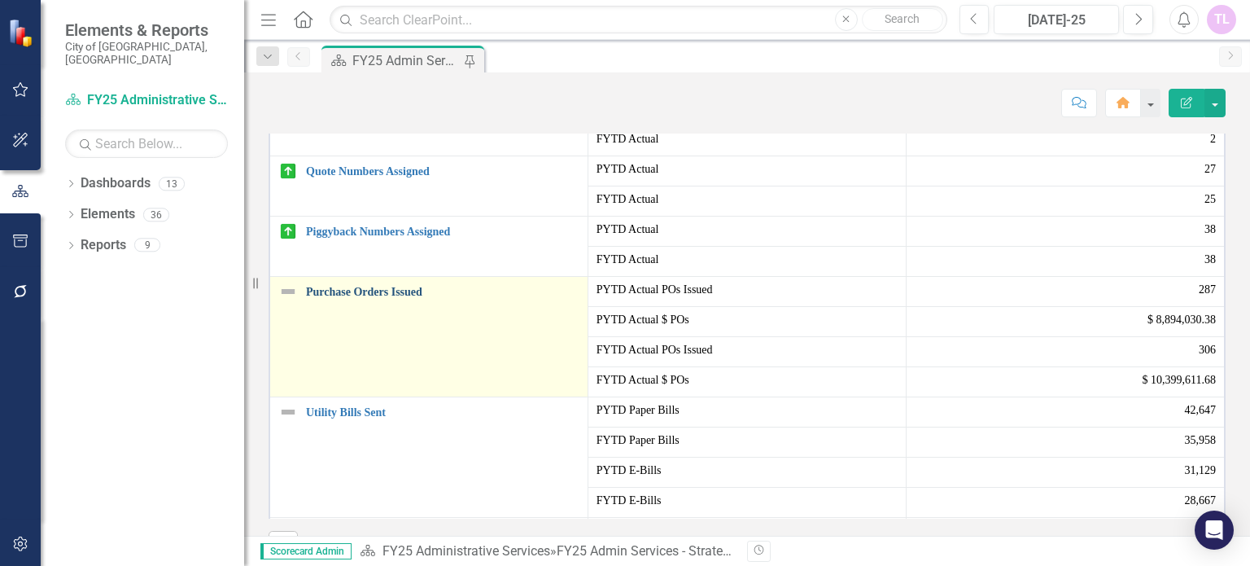
click at [358, 298] on link "Purchase Orders Issued" at bounding box center [442, 292] width 273 height 12
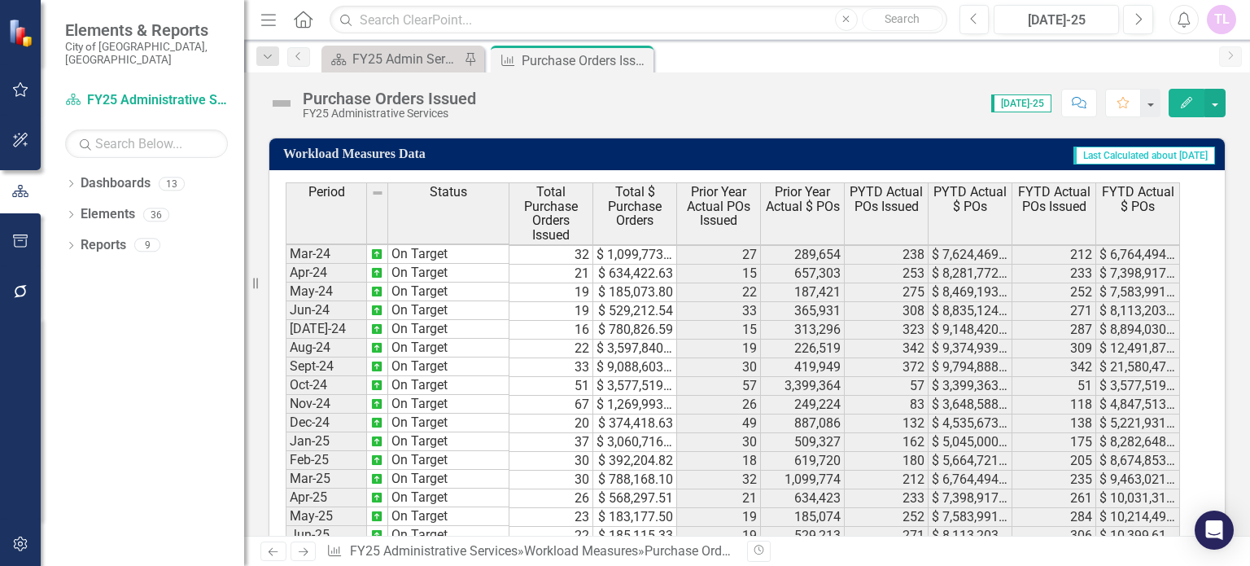
scroll to position [1615, 0]
